Goal: Task Accomplishment & Management: Use online tool/utility

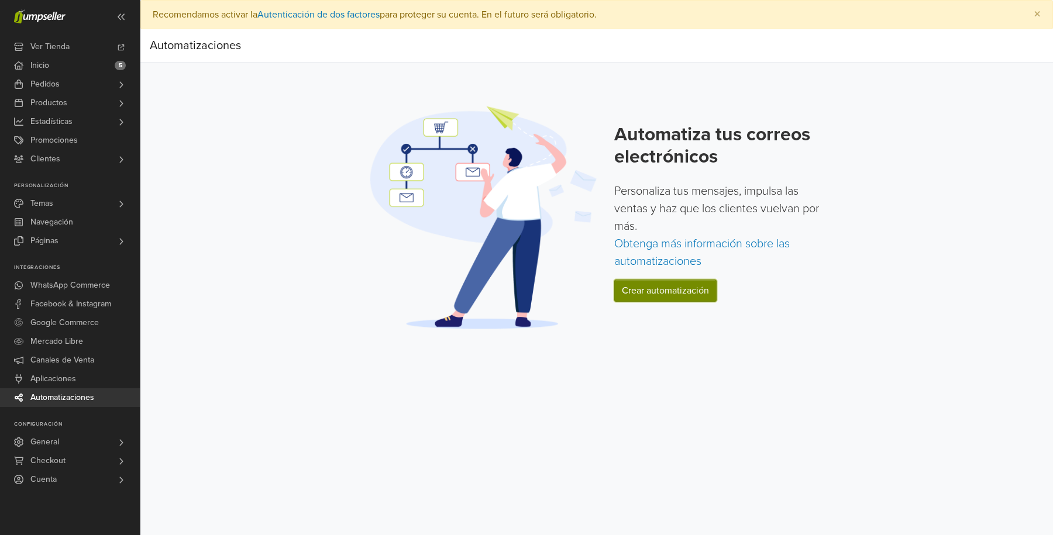
click at [667, 284] on link "Crear automatización" at bounding box center [665, 291] width 102 height 22
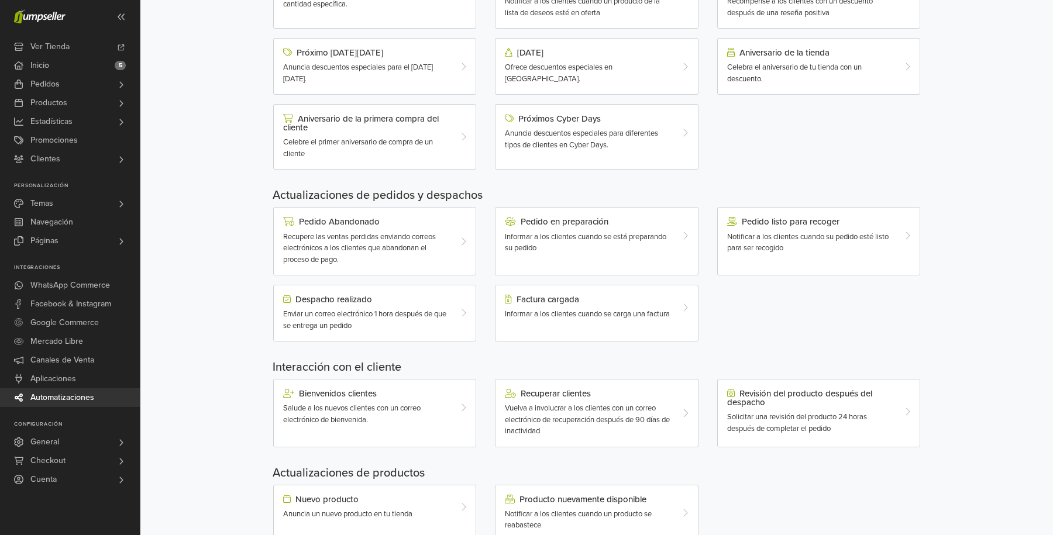
scroll to position [242, 0]
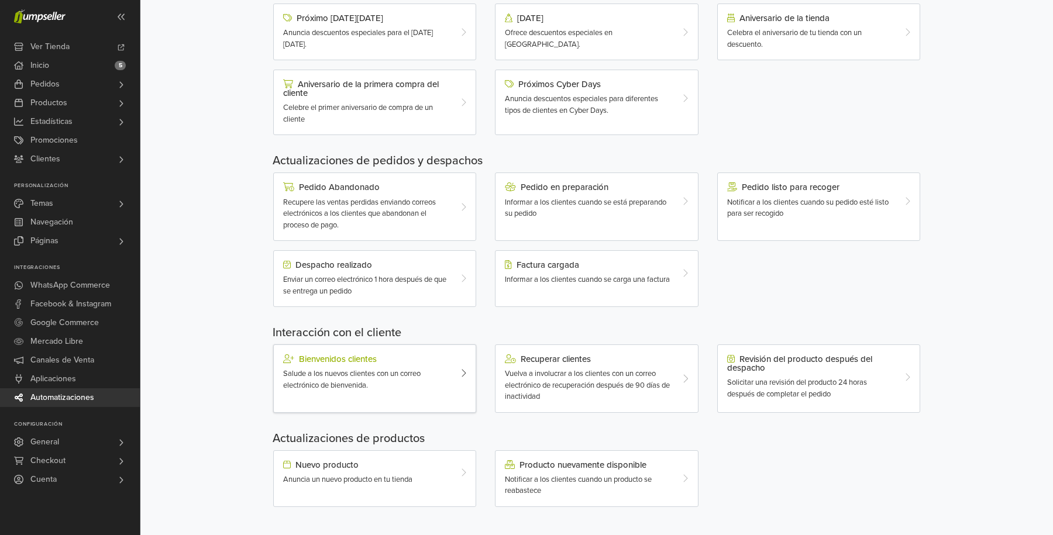
click at [461, 371] on icon at bounding box center [464, 373] width 6 height 9
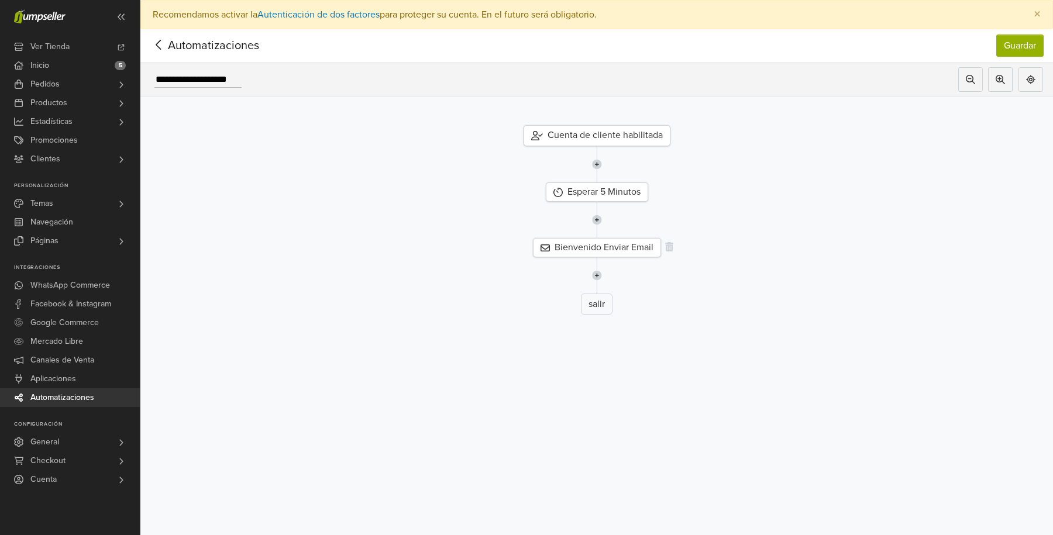
click at [602, 246] on div "Bienvenido Enviar Email" at bounding box center [597, 247] width 128 height 19
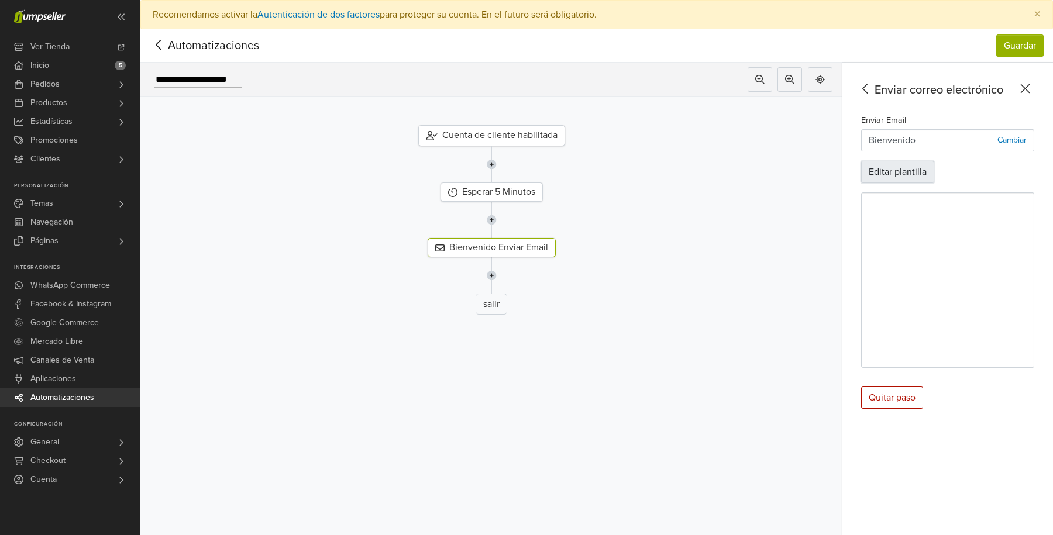
click at [919, 173] on button "Editar plantilla" at bounding box center [897, 172] width 73 height 22
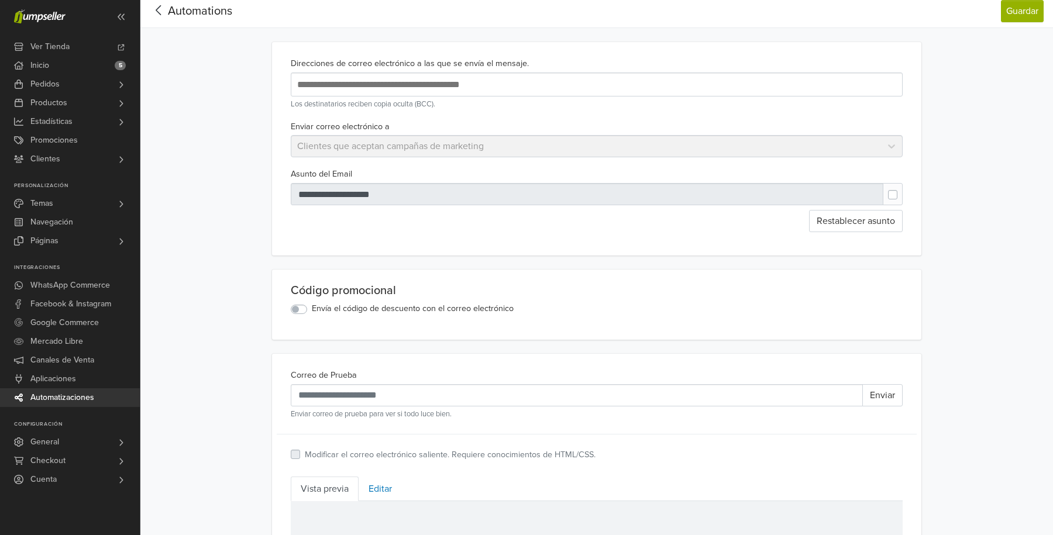
scroll to position [50, 0]
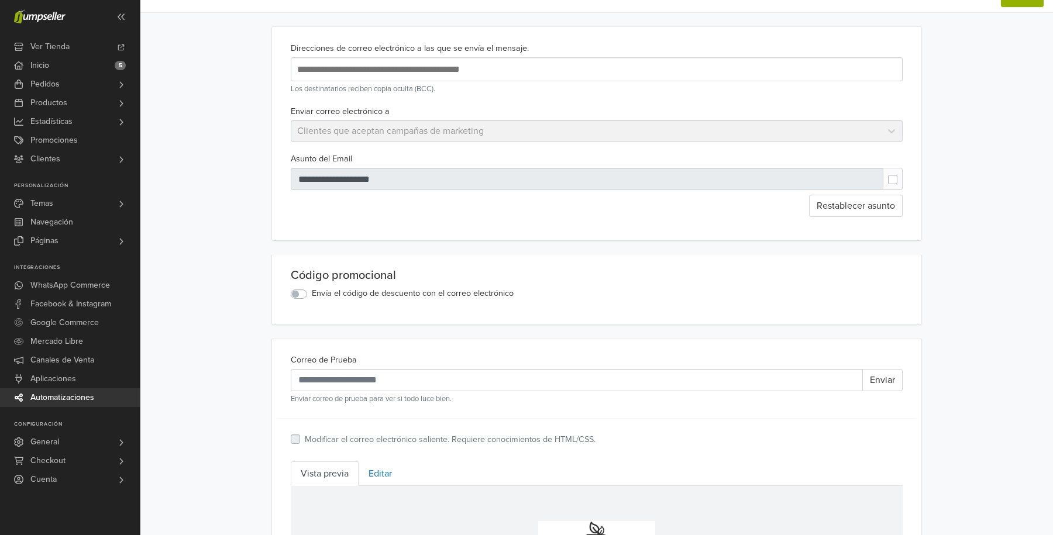
click at [342, 180] on div at bounding box center [587, 179] width 593 height 22
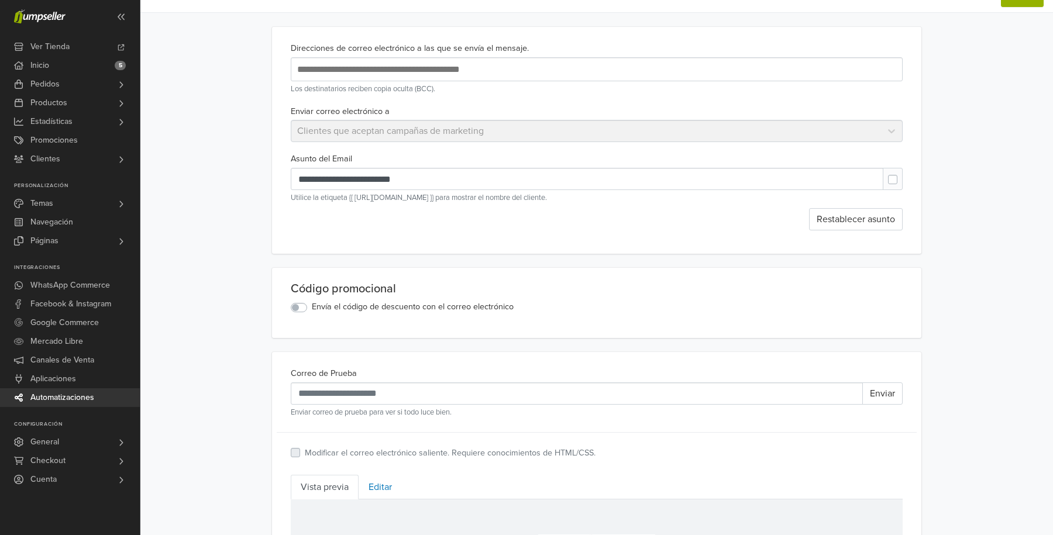
click at [902, 174] on label at bounding box center [902, 174] width 0 height 0
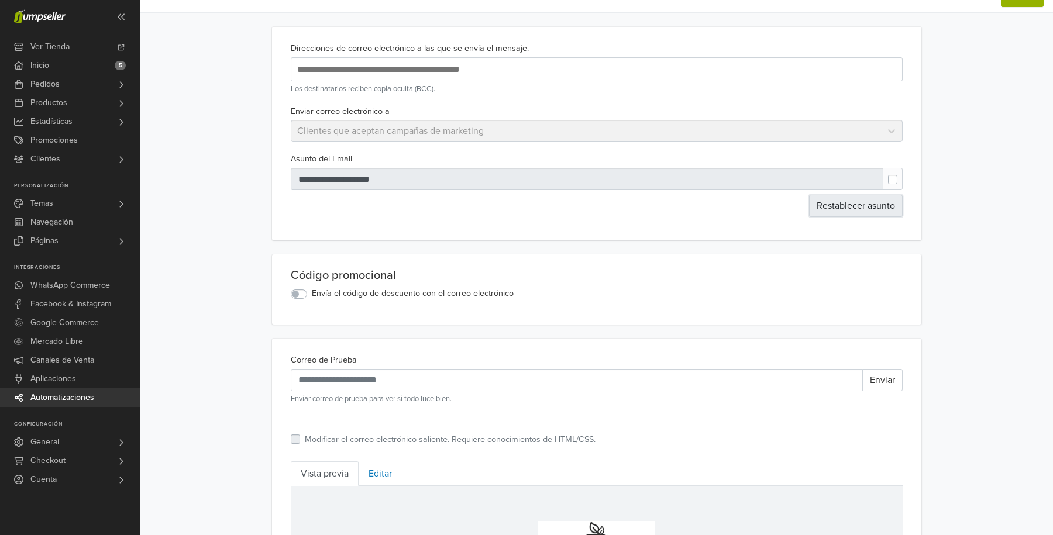
click at [853, 202] on button "Restablecer asunto" at bounding box center [856, 206] width 94 height 22
click at [902, 174] on label at bounding box center [902, 174] width 0 height 0
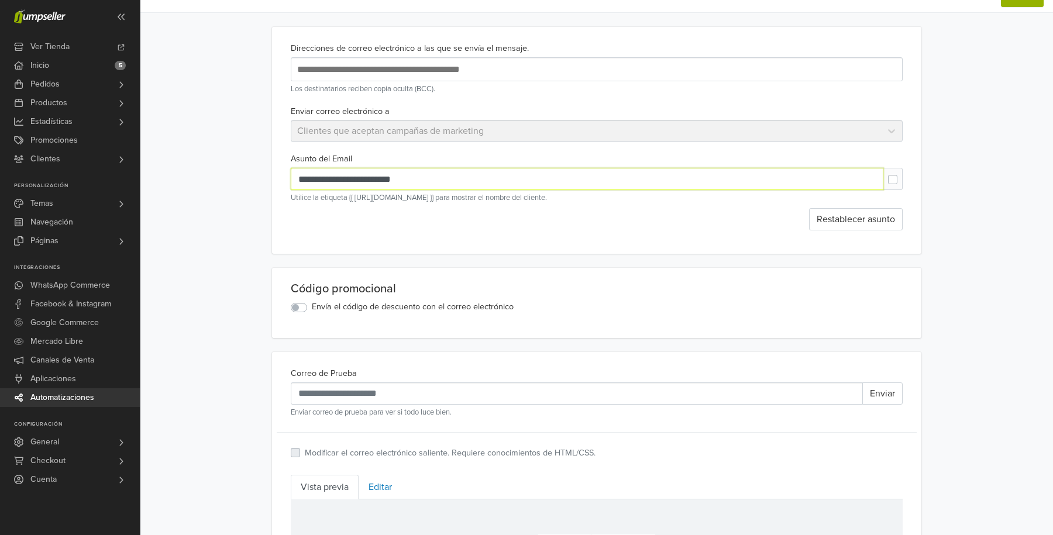
click at [346, 180] on input "**********" at bounding box center [587, 179] width 593 height 22
type input "**********"
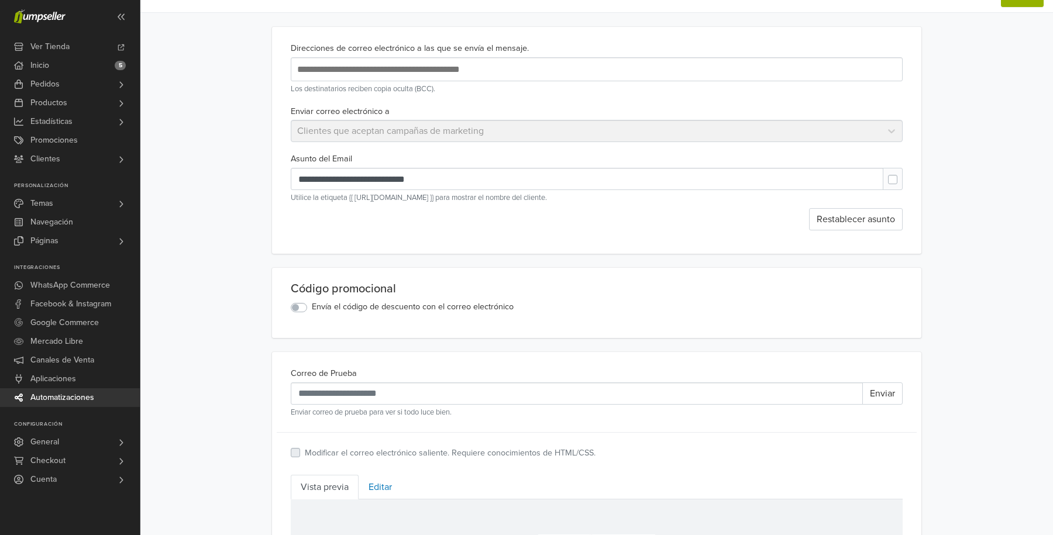
click at [725, 236] on div "**********" at bounding box center [597, 140] width 650 height 227
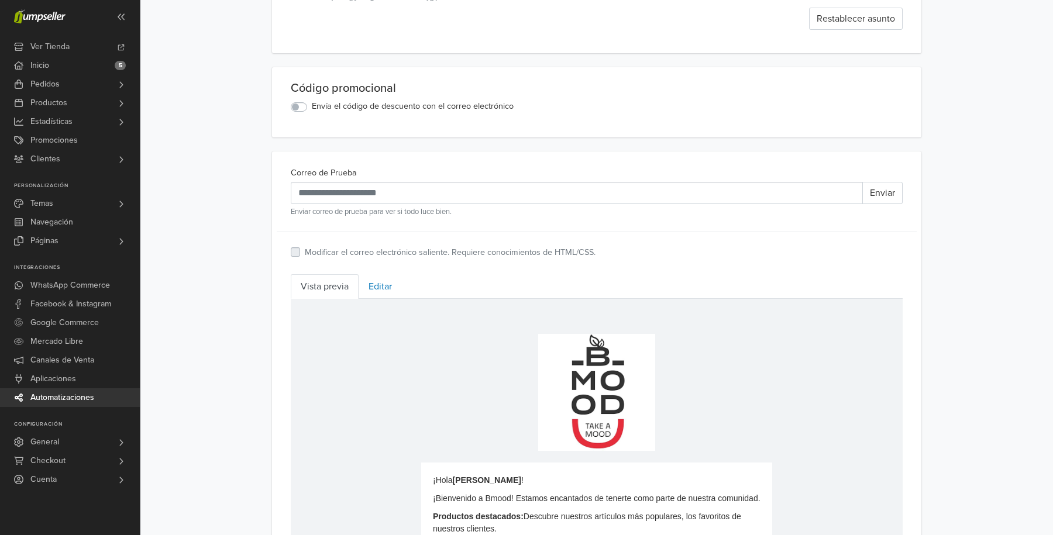
scroll to position [255, 0]
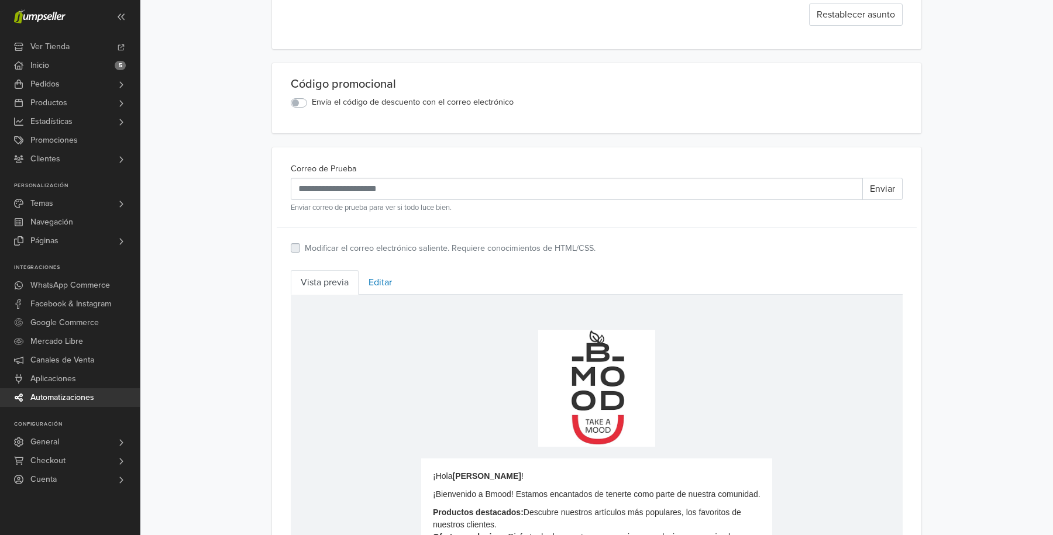
click at [312, 102] on label "Envía el código de descuento con el correo electrónico" at bounding box center [413, 102] width 202 height 13
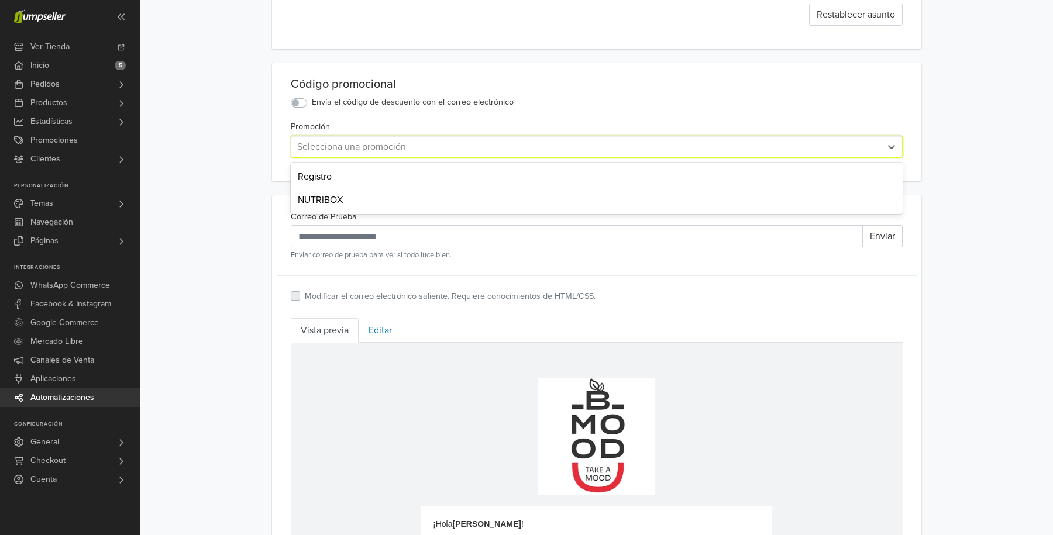
click at [380, 146] on div at bounding box center [586, 147] width 578 height 16
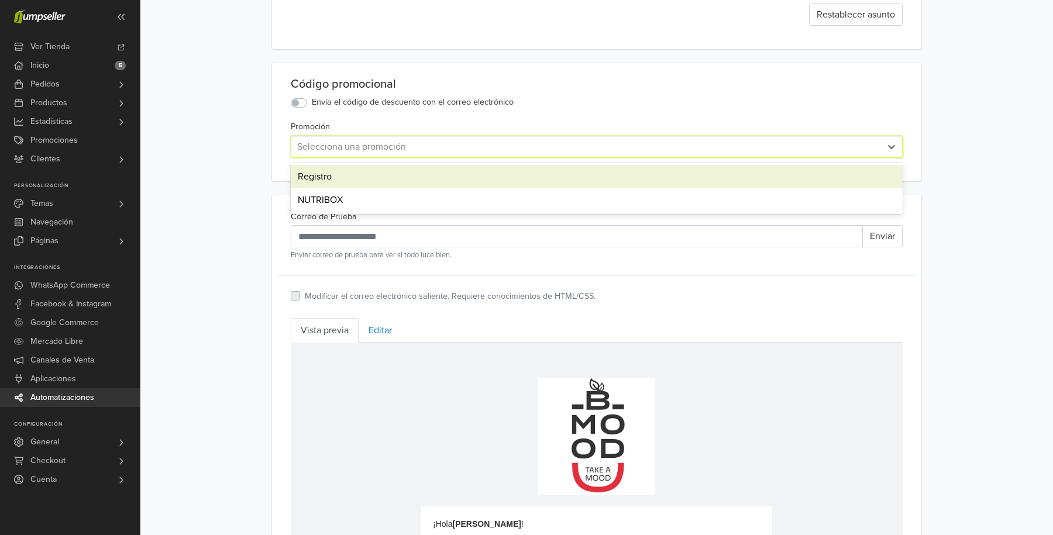
click at [355, 172] on div "Registro" at bounding box center [597, 176] width 612 height 23
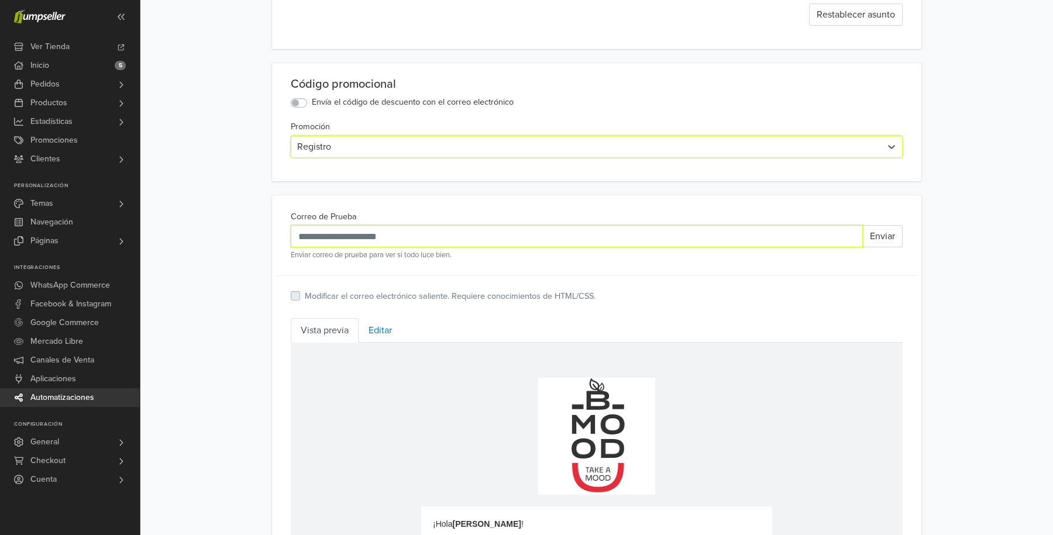
click at [771, 241] on input "Correo de Prueba" at bounding box center [577, 236] width 572 height 22
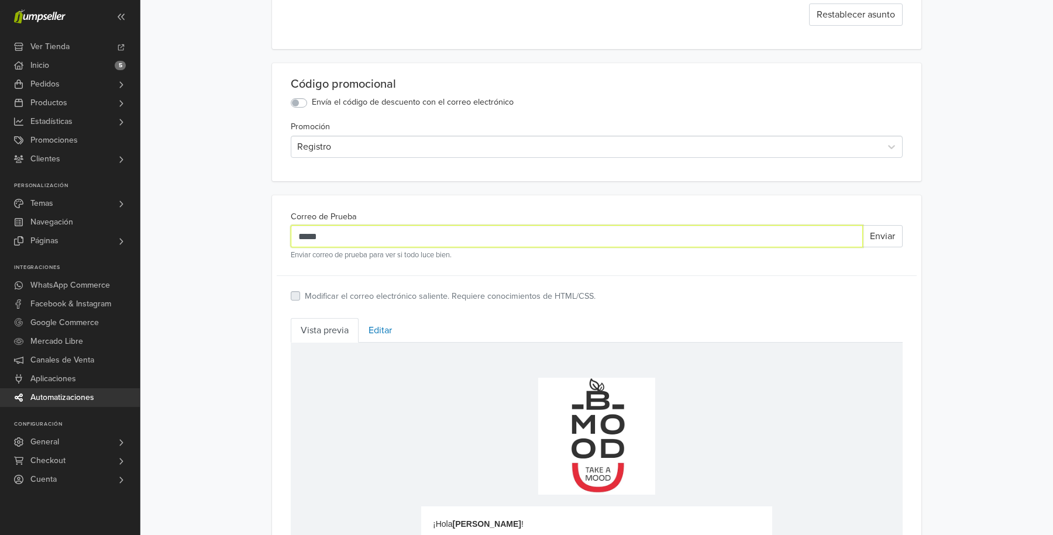
type input "**********"
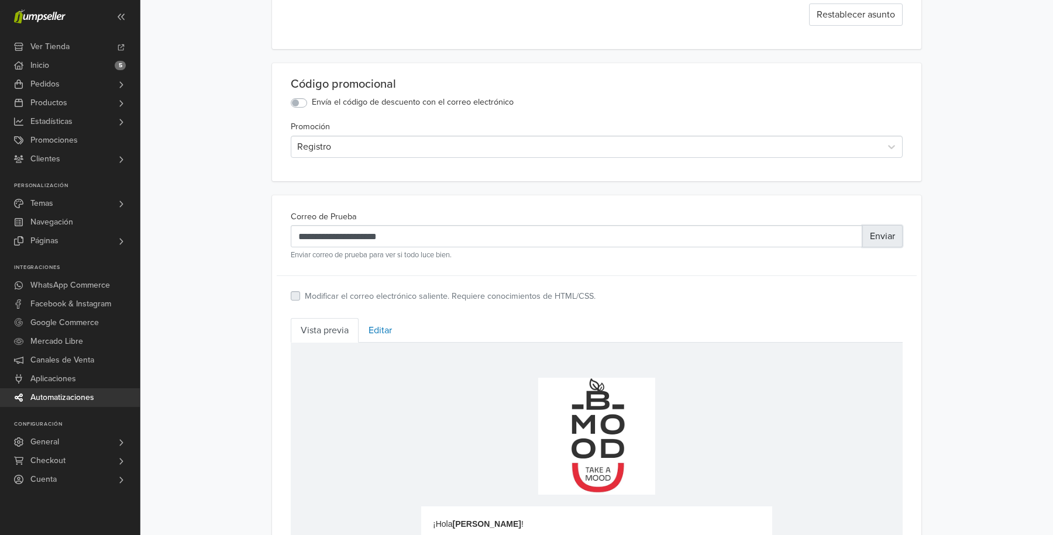
click at [881, 239] on button "Enviar" at bounding box center [883, 236] width 40 height 22
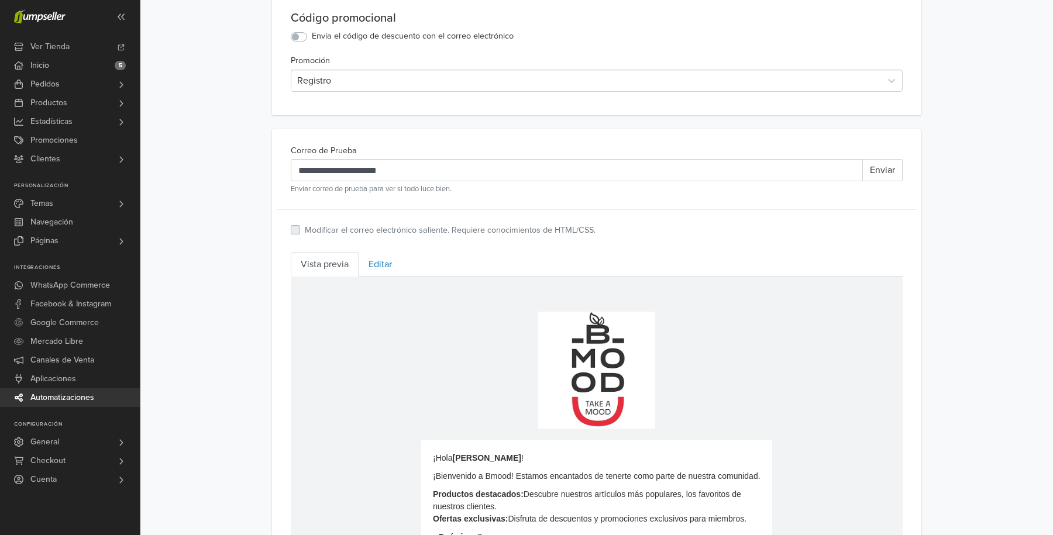
scroll to position [222, 0]
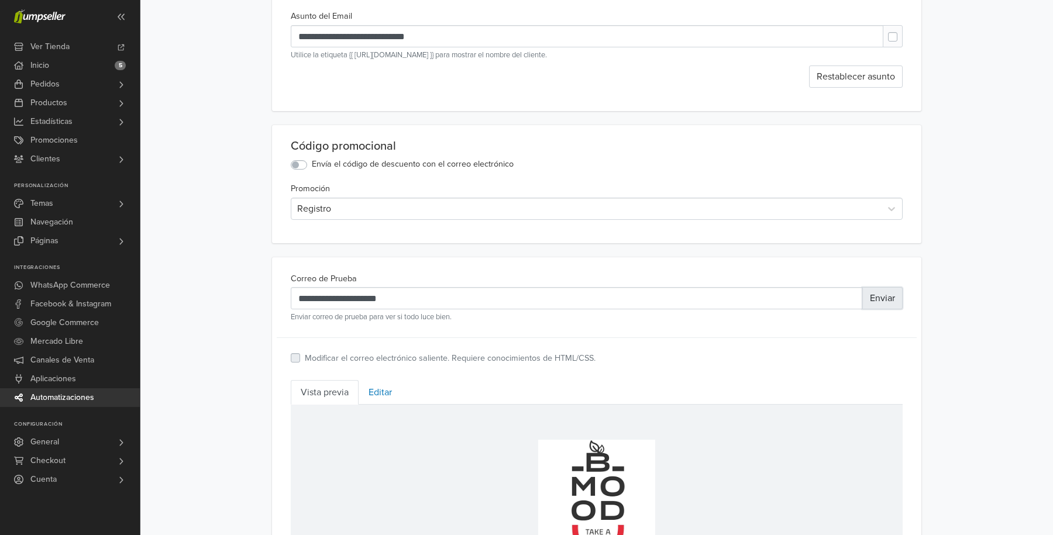
click at [882, 302] on button "Enviar" at bounding box center [883, 298] width 40 height 22
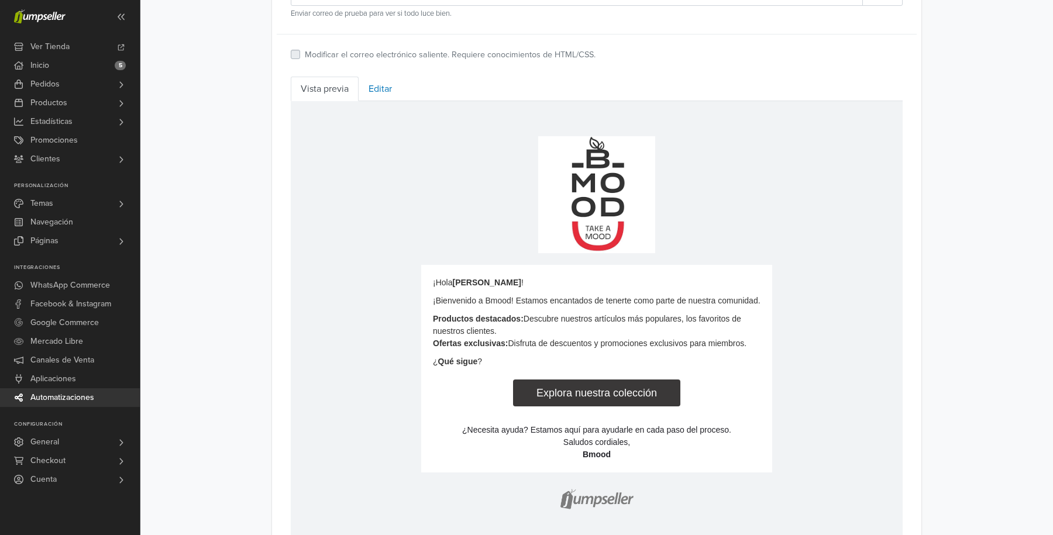
scroll to position [473, 0]
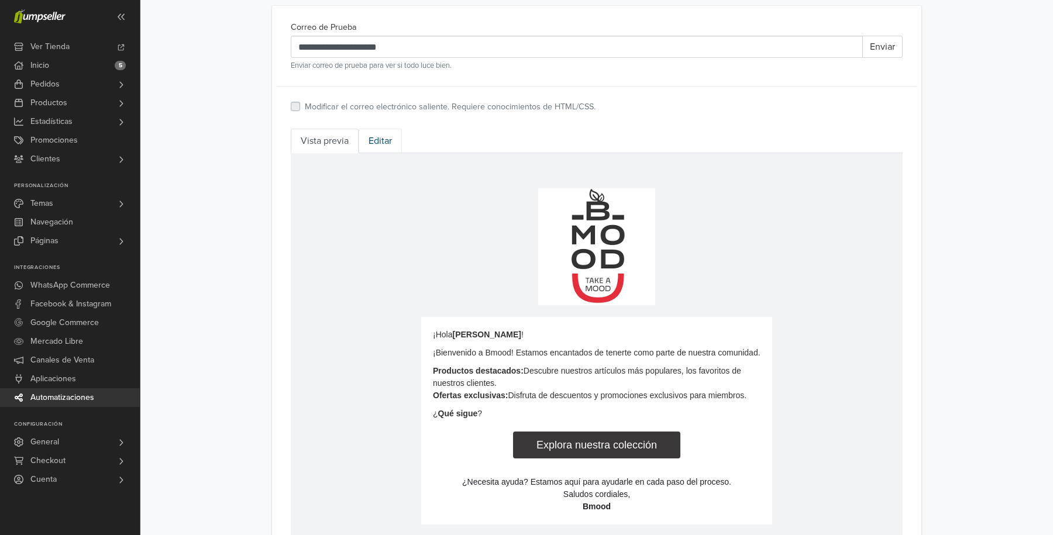
click at [386, 142] on link "Editar" at bounding box center [380, 141] width 43 height 25
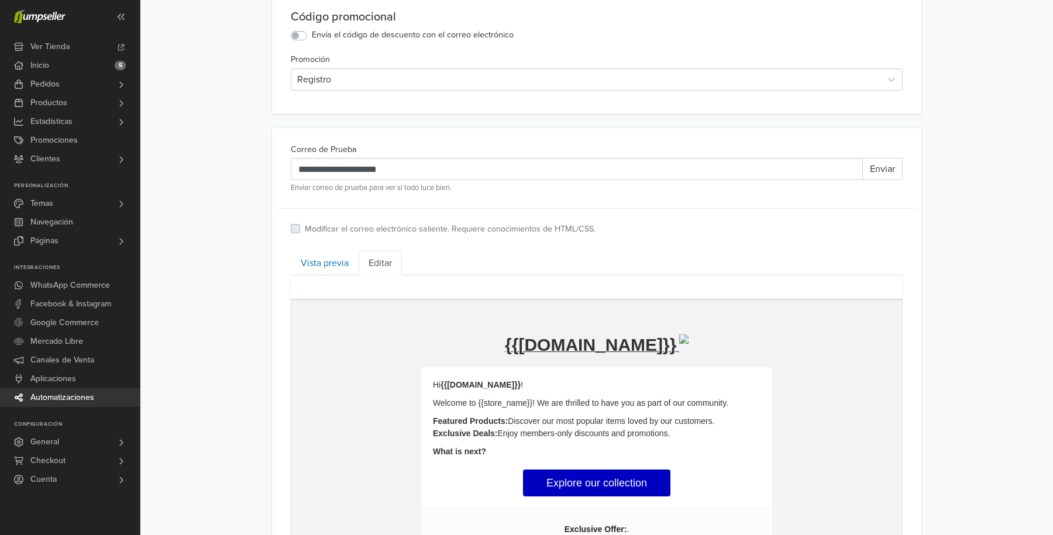
scroll to position [157, 0]
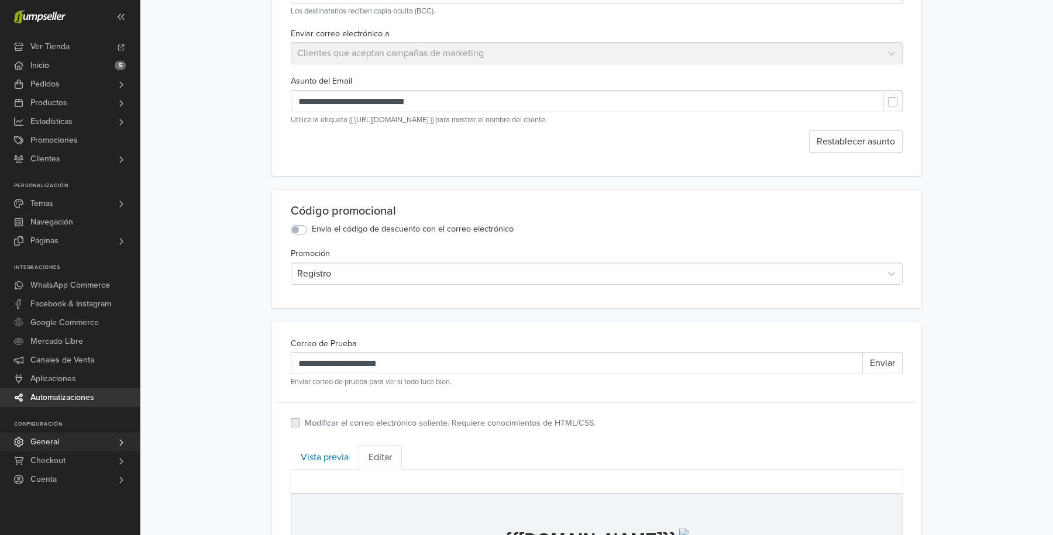
click at [104, 443] on link "General" at bounding box center [70, 442] width 140 height 19
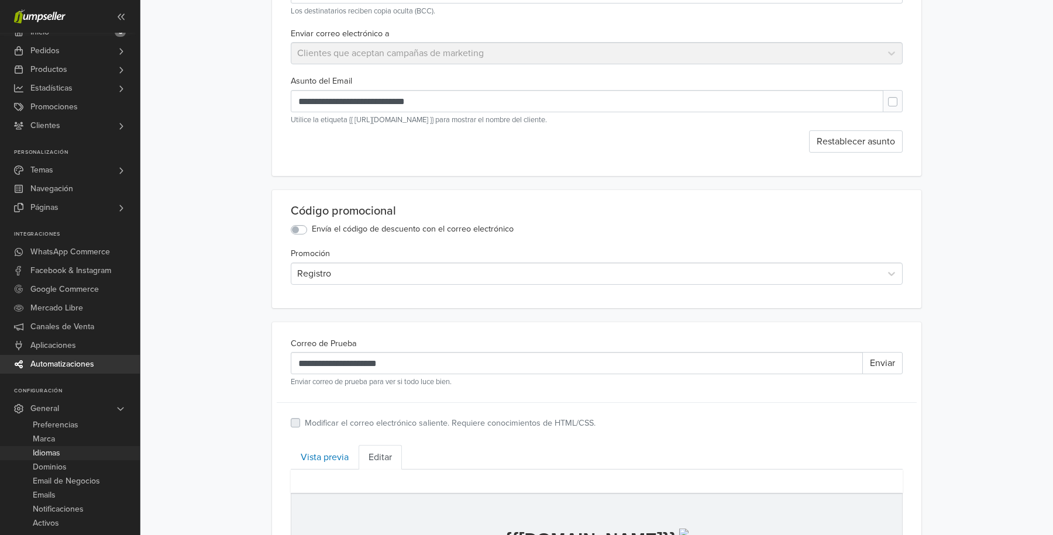
click at [60, 451] on span "Idiomas" at bounding box center [47, 454] width 28 height 14
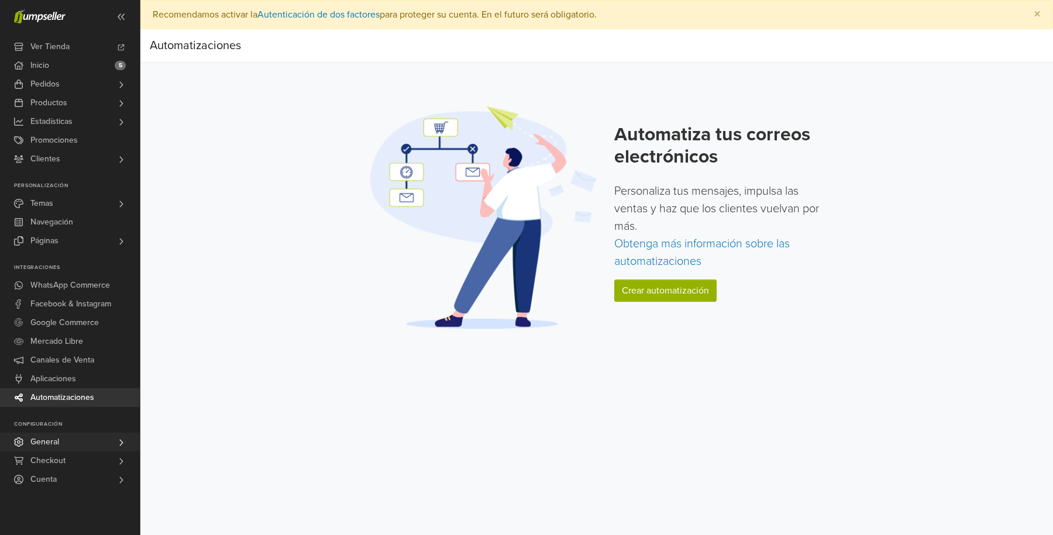
click at [87, 439] on link "General" at bounding box center [70, 442] width 140 height 19
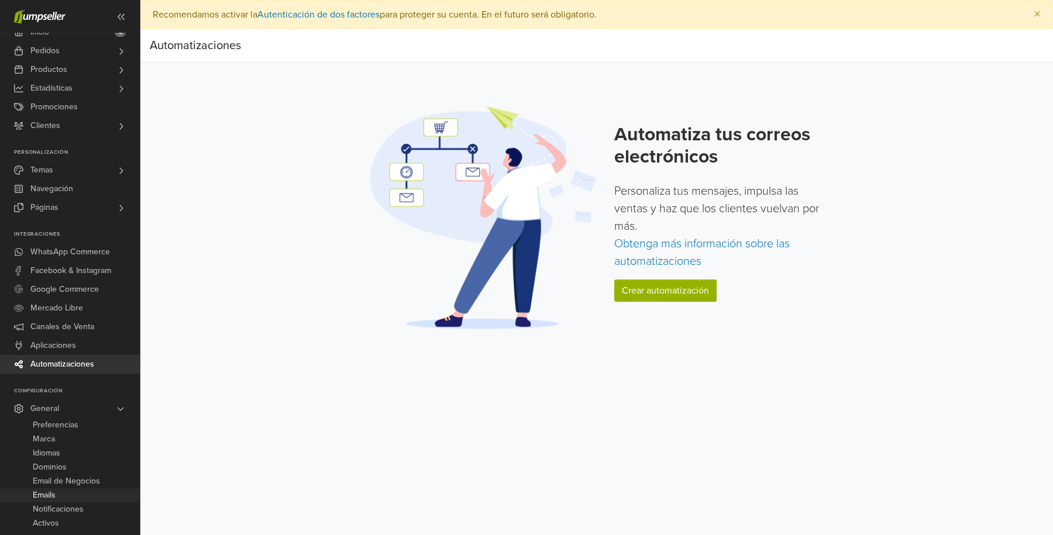
click at [58, 497] on link "Emails" at bounding box center [70, 496] width 140 height 14
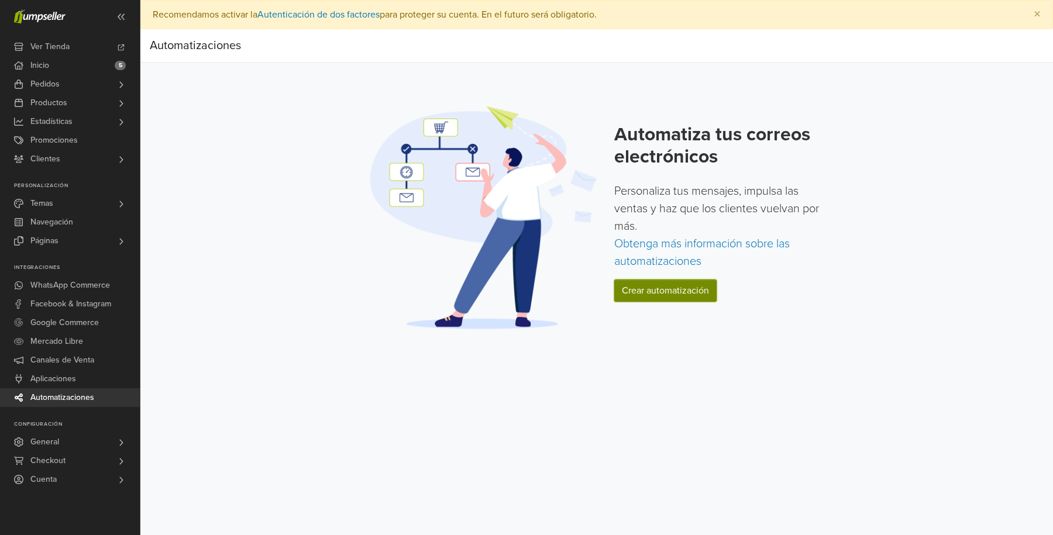
click at [682, 295] on link "Crear automatización" at bounding box center [665, 291] width 102 height 22
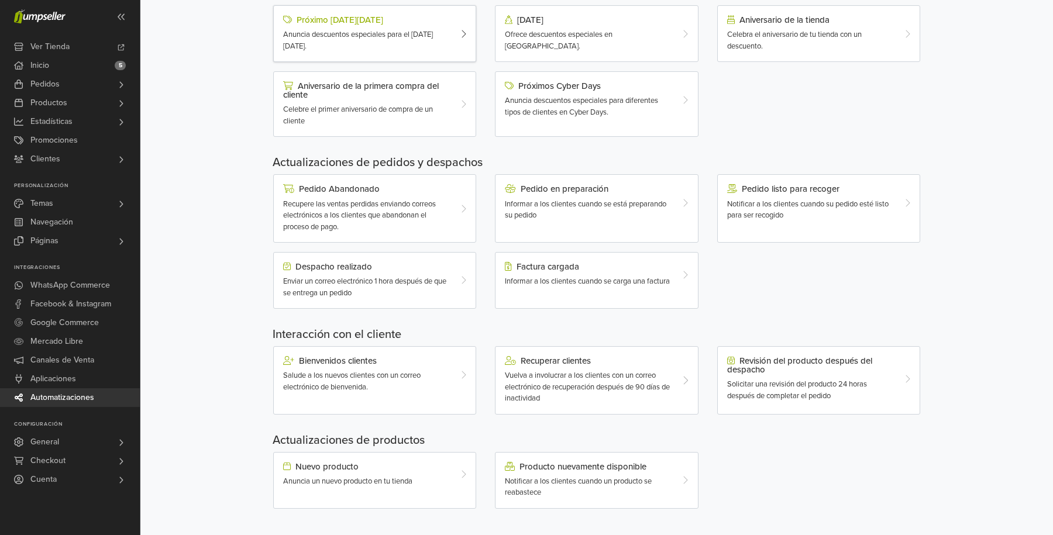
scroll to position [242, 0]
click at [459, 193] on div at bounding box center [467, 207] width 17 height 49
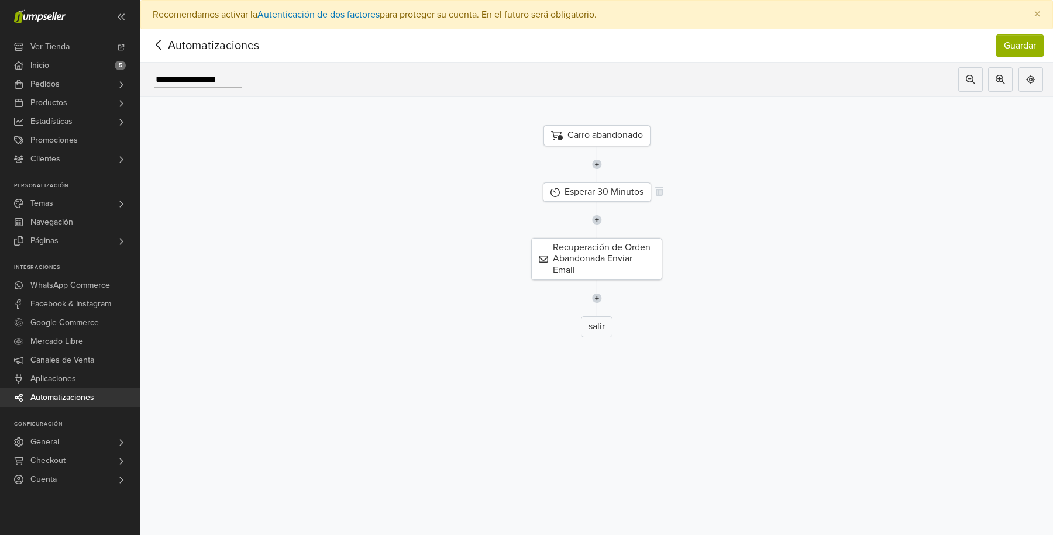
click at [629, 192] on div "Esperar 30 Minutos" at bounding box center [597, 192] width 108 height 19
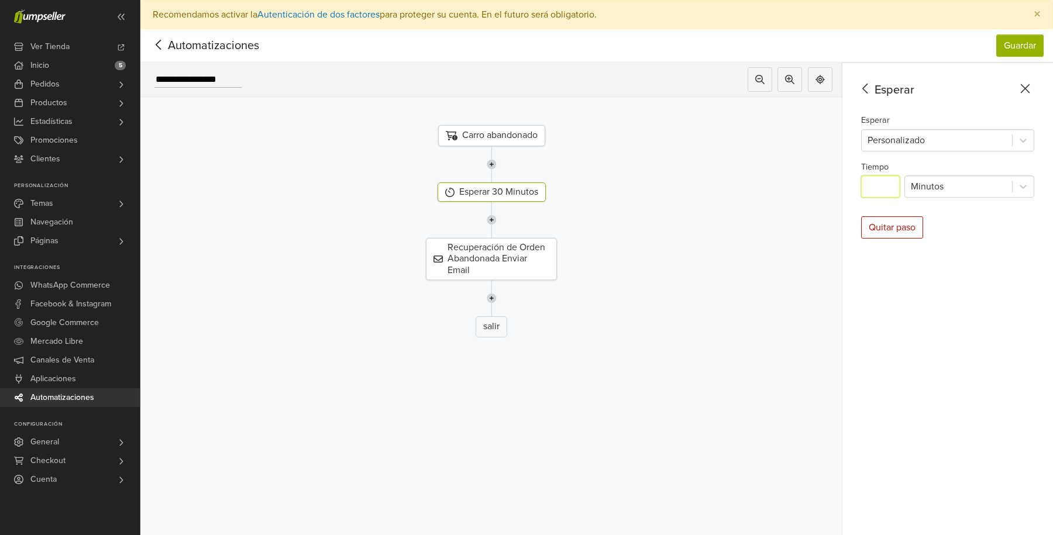
click at [887, 180] on input "**" at bounding box center [880, 187] width 39 height 22
type input "*"
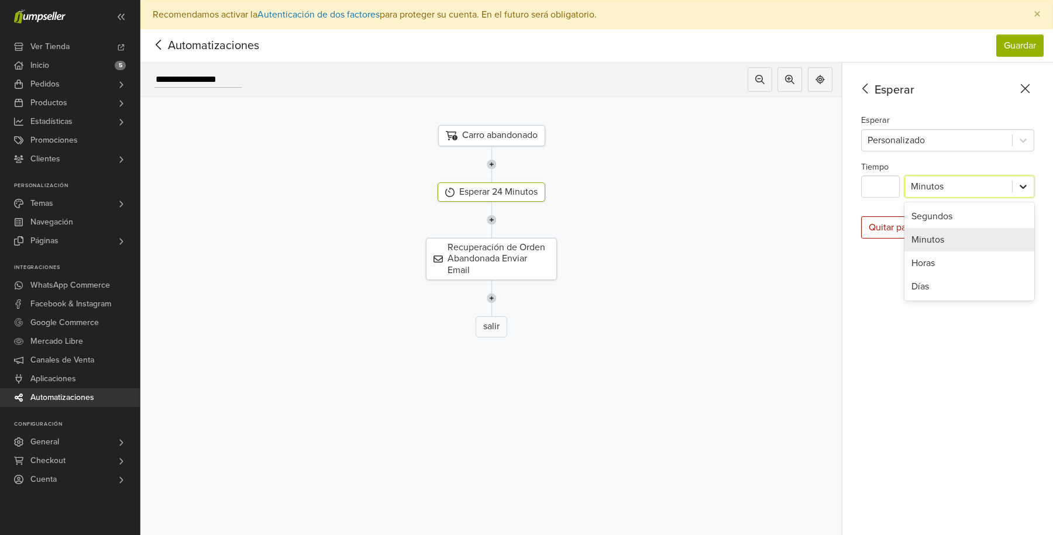
click at [1019, 184] on icon at bounding box center [1024, 187] width 12 height 12
click at [936, 259] on div "Horas" at bounding box center [970, 263] width 130 height 23
click at [923, 269] on div "Esperar Esperar Personalizado Tiempo ** option Horas, selected. Horas Quitar pa…" at bounding box center [948, 314] width 211 height 502
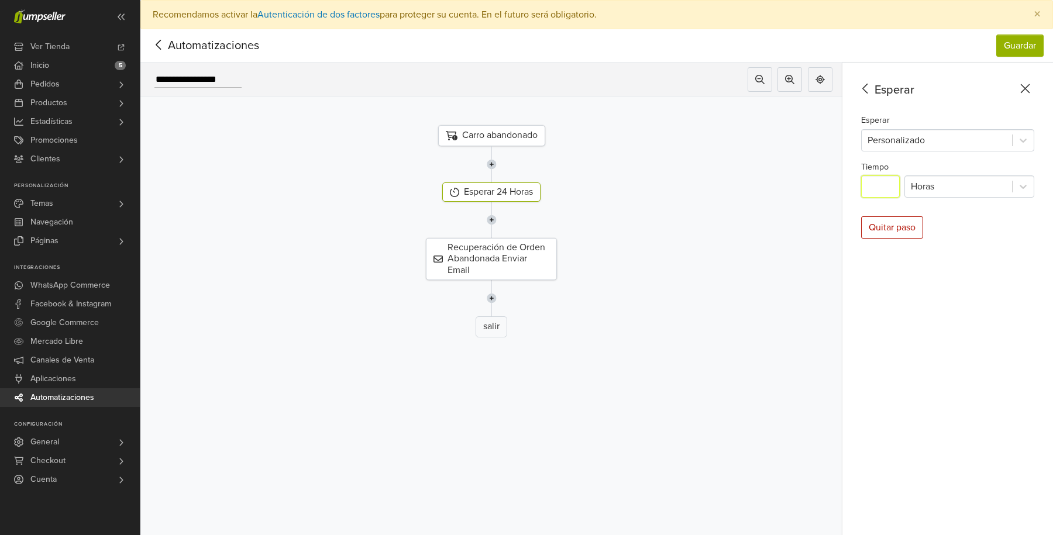
drag, startPoint x: 887, startPoint y: 187, endPoint x: 866, endPoint y: 187, distance: 21.1
click at [866, 187] on input "**" at bounding box center [880, 187] width 39 height 22
type input "*"
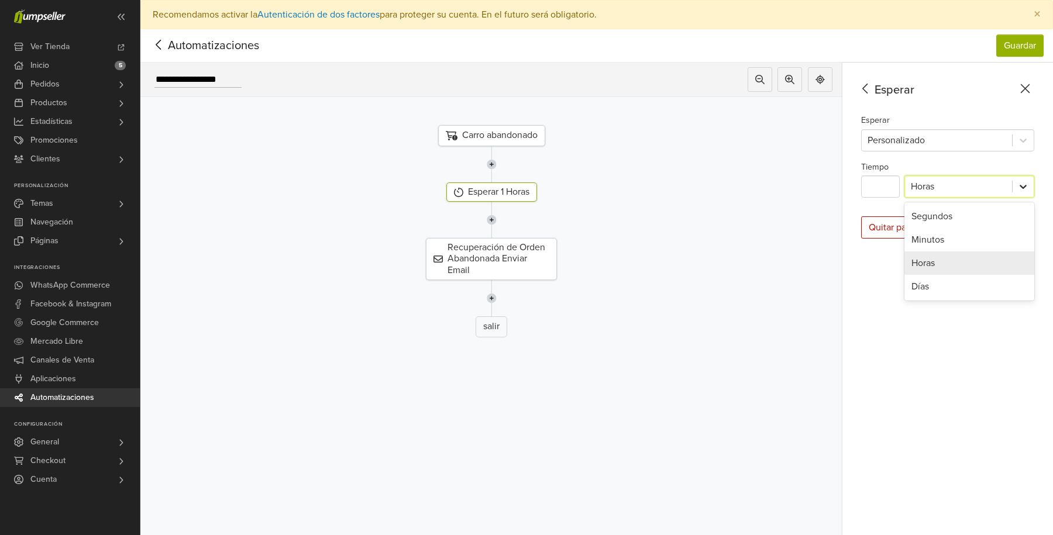
click at [1025, 194] on div at bounding box center [1023, 186] width 21 height 21
click at [919, 281] on div "Días" at bounding box center [970, 286] width 130 height 23
click at [919, 281] on div "Esperar Esperar Personalizado Tiempo * option Días, selected. Días Quitar paso" at bounding box center [948, 314] width 211 height 502
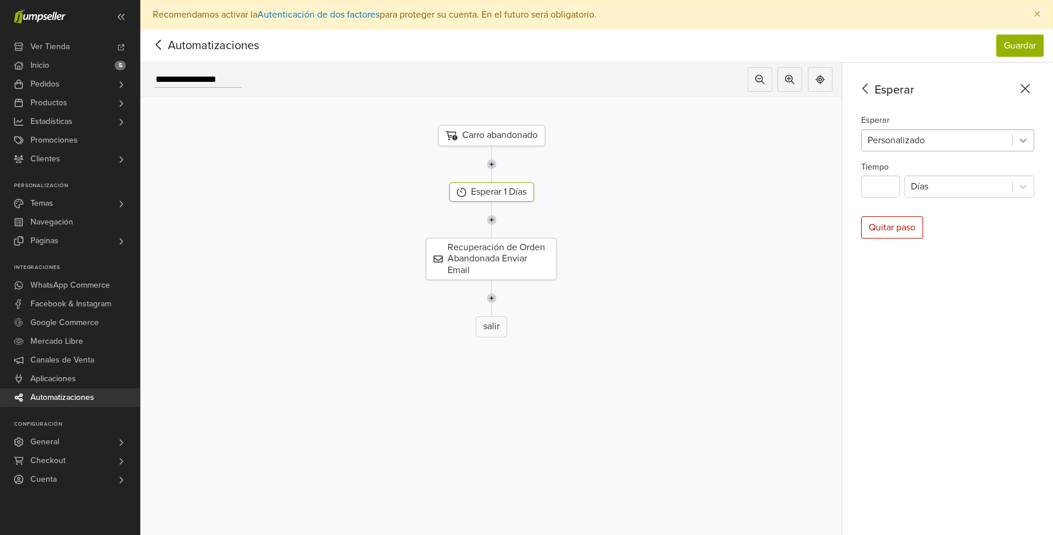
click at [1019, 139] on icon at bounding box center [1024, 141] width 12 height 12
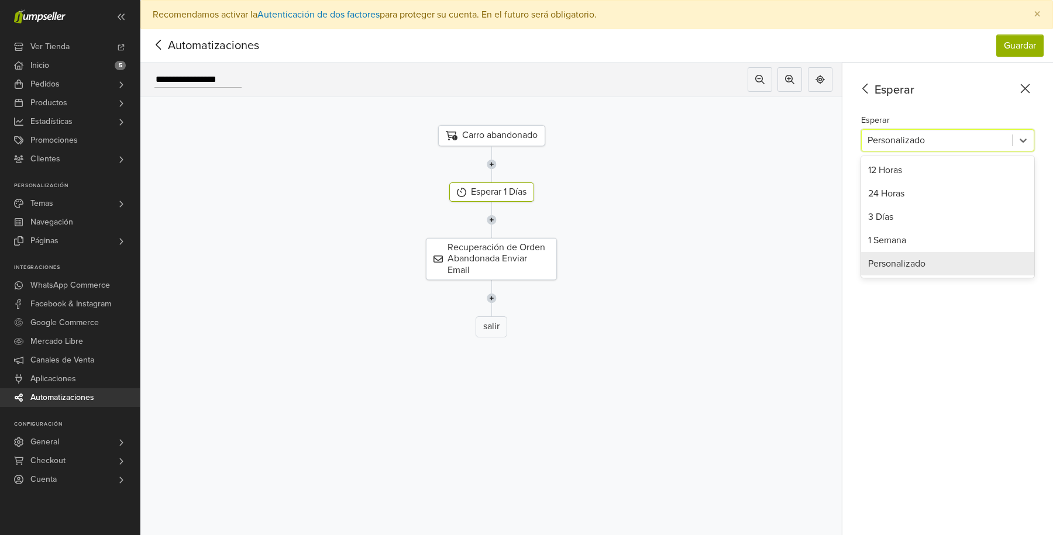
click at [912, 392] on div "Esperar Esperar Personalizado selected, 5 of 5. 5 results available. Use Up and…" at bounding box center [948, 314] width 211 height 502
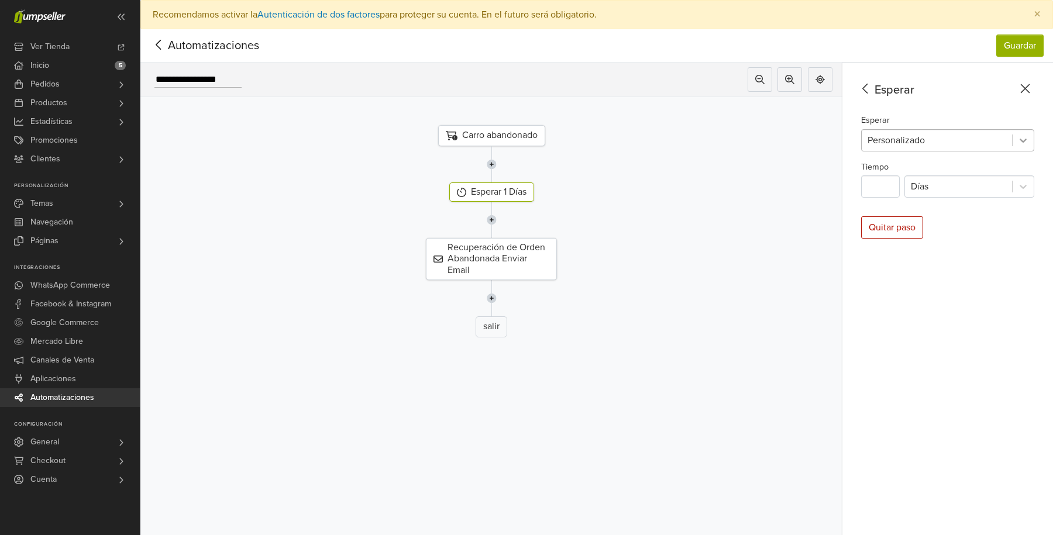
click at [1027, 142] on icon at bounding box center [1024, 141] width 12 height 12
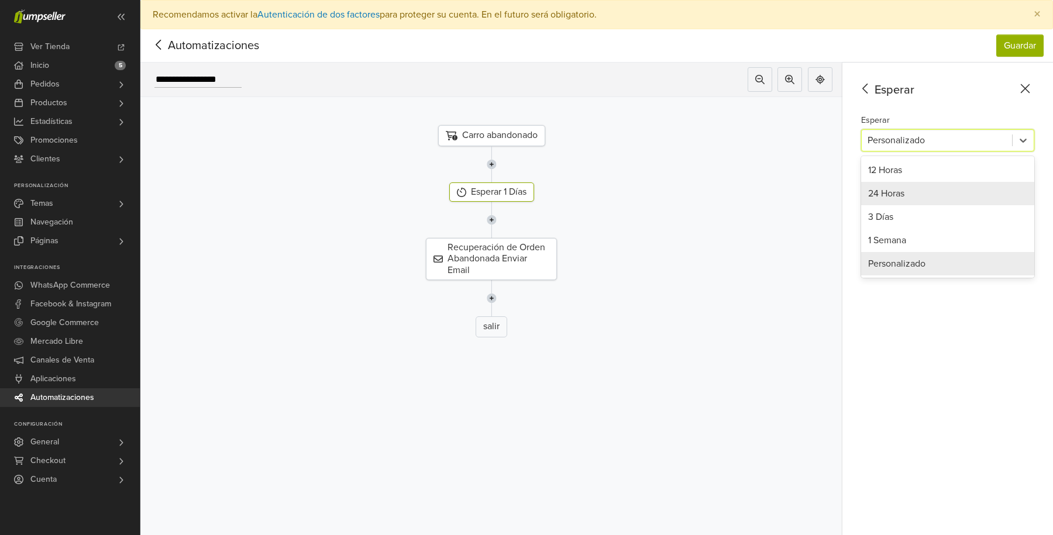
click at [896, 195] on div "24 Horas" at bounding box center [947, 193] width 173 height 23
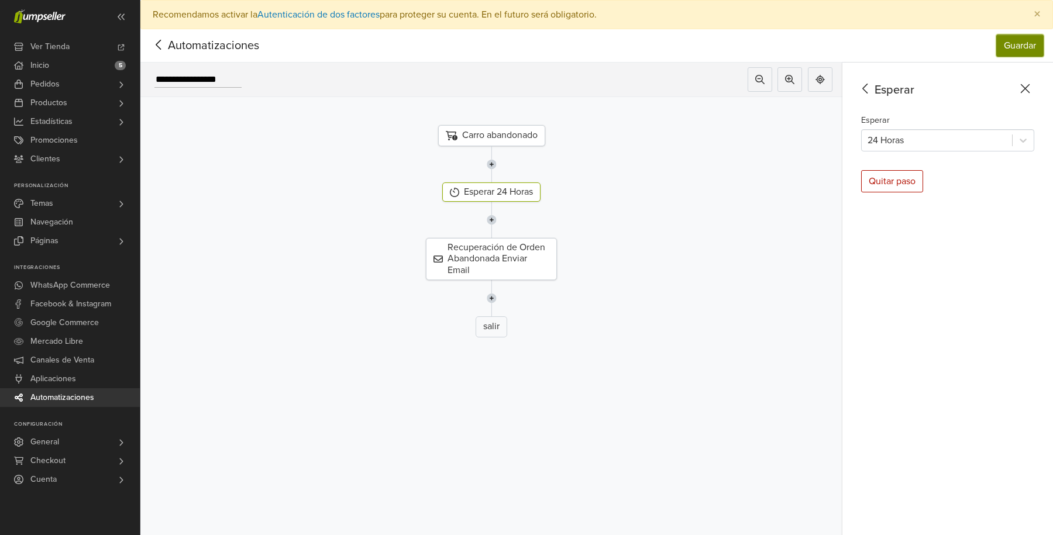
click at [1015, 43] on button "Guardar" at bounding box center [1020, 46] width 47 height 22
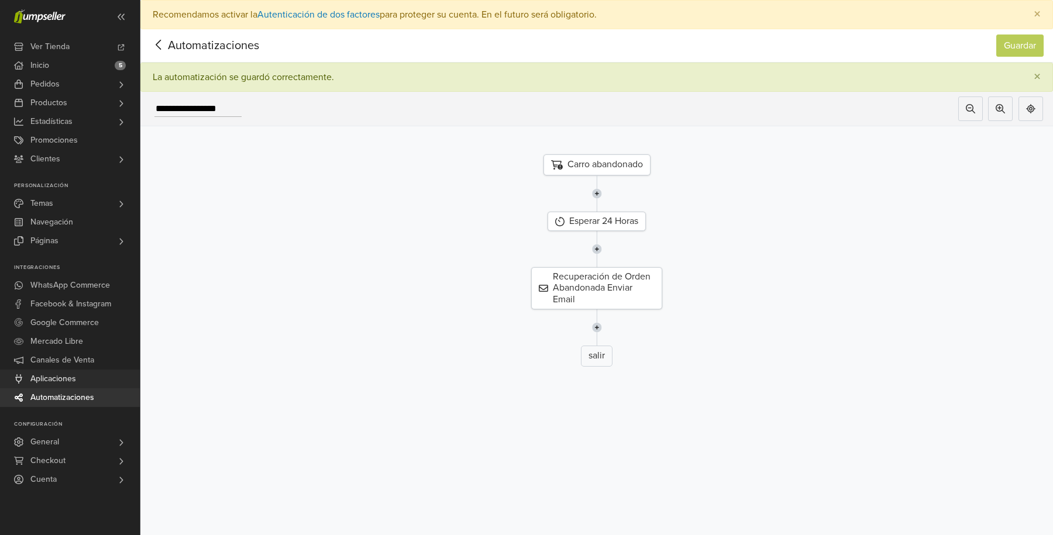
click at [68, 382] on span "Aplicaciones" at bounding box center [53, 379] width 46 height 19
